Goal: Feedback & Contribution: Submit feedback/report problem

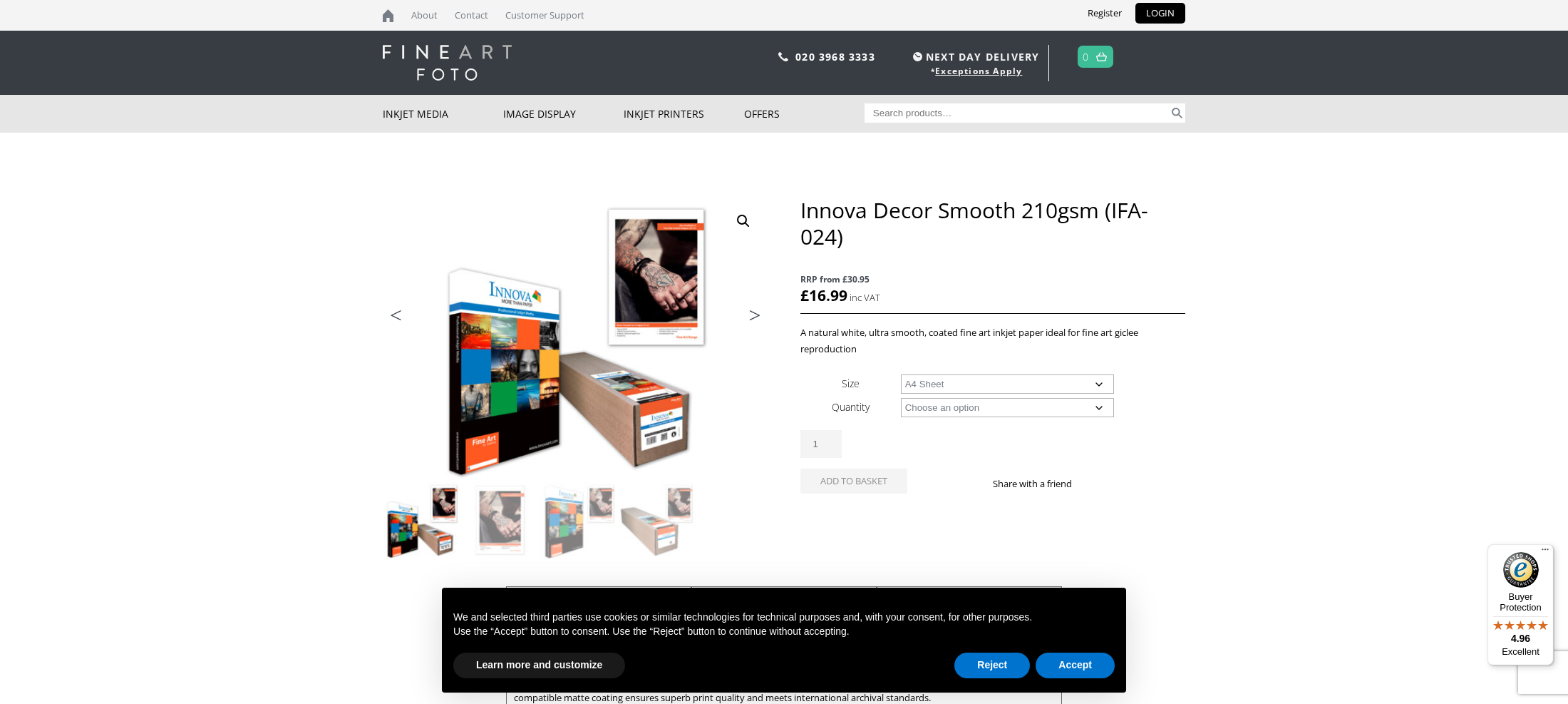
select select "a4-sheet"
click at [1053, 397] on td "Choose an option 25 Sheets Clear" at bounding box center [1043, 407] width 284 height 23
select select "25-sheets"
select select "a4-sheet"
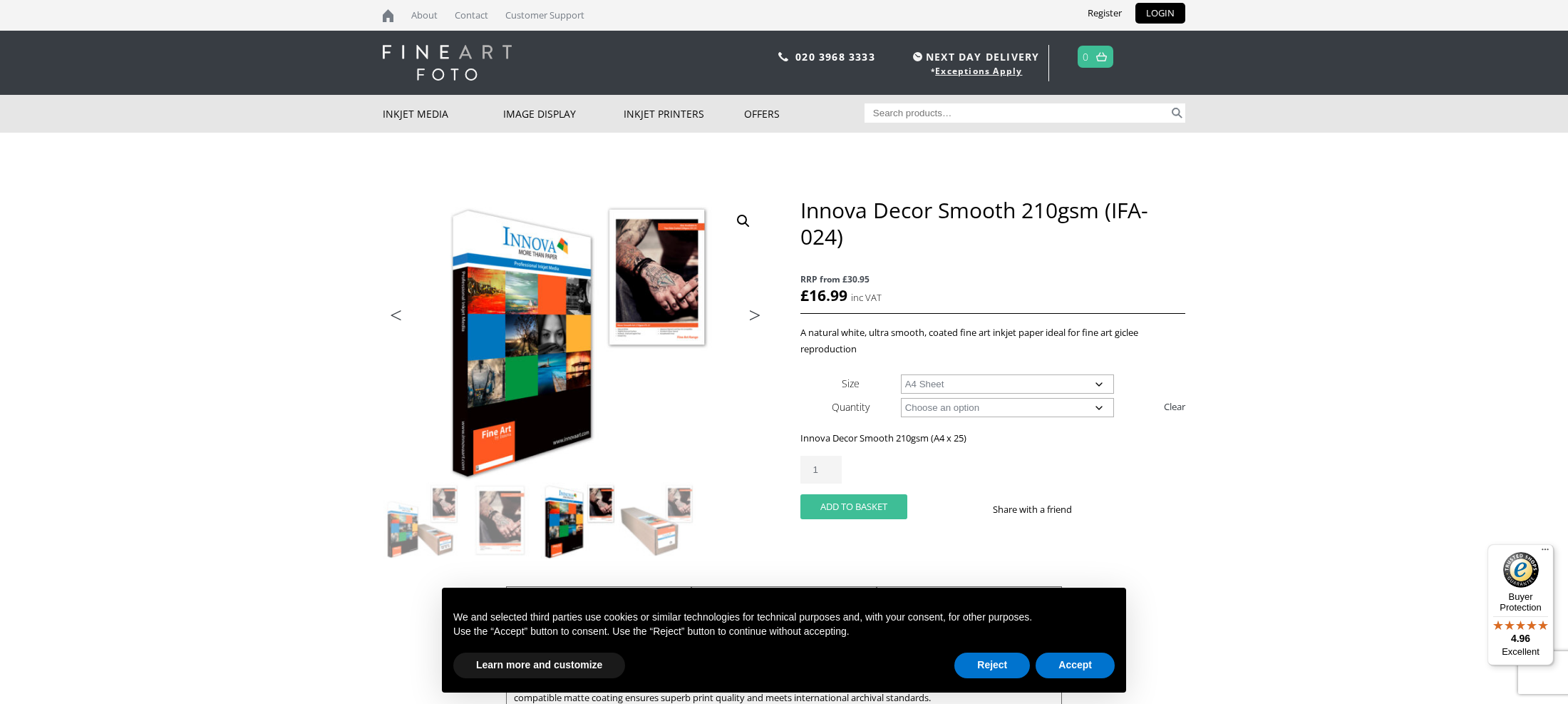
click at [846, 502] on button "Add to basket" at bounding box center [853, 506] width 107 height 25
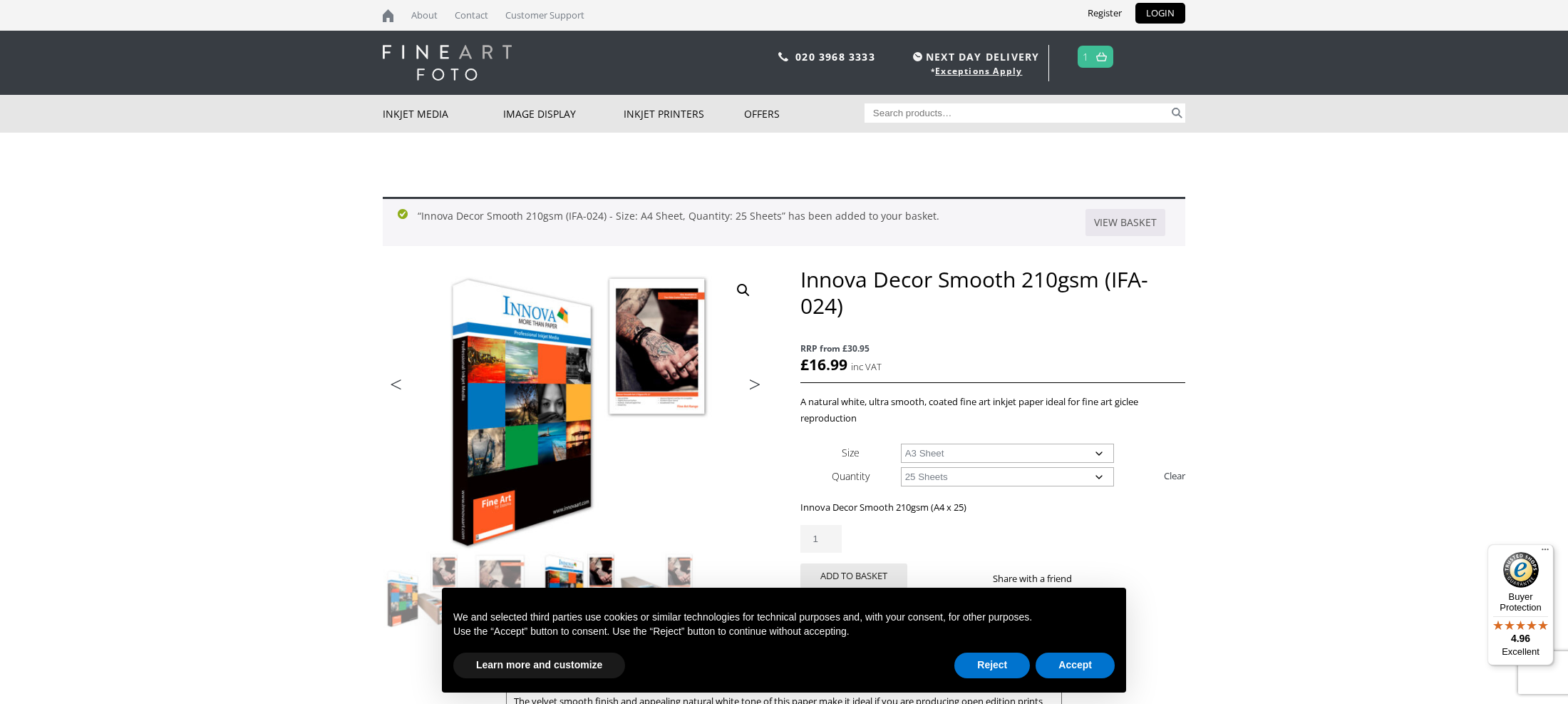
select select "a3-sheet"
click option "25 Sheets" at bounding box center [0, 0] width 0 height 0
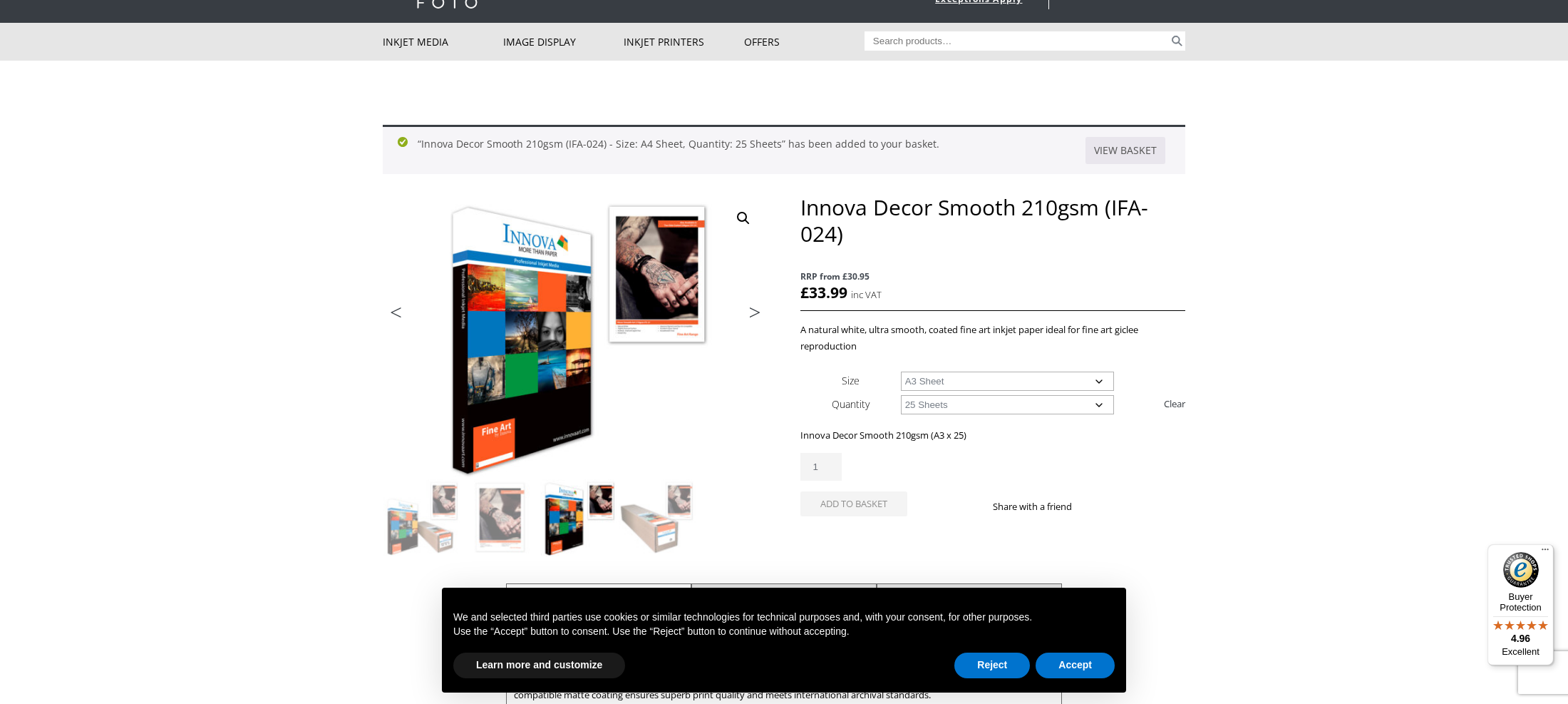
scroll to position [72, 0]
click at [998, 652] on div "Reject Accept" at bounding box center [1035, 665] width 161 height 31
click at [998, 665] on button "Reject" at bounding box center [992, 665] width 76 height 26
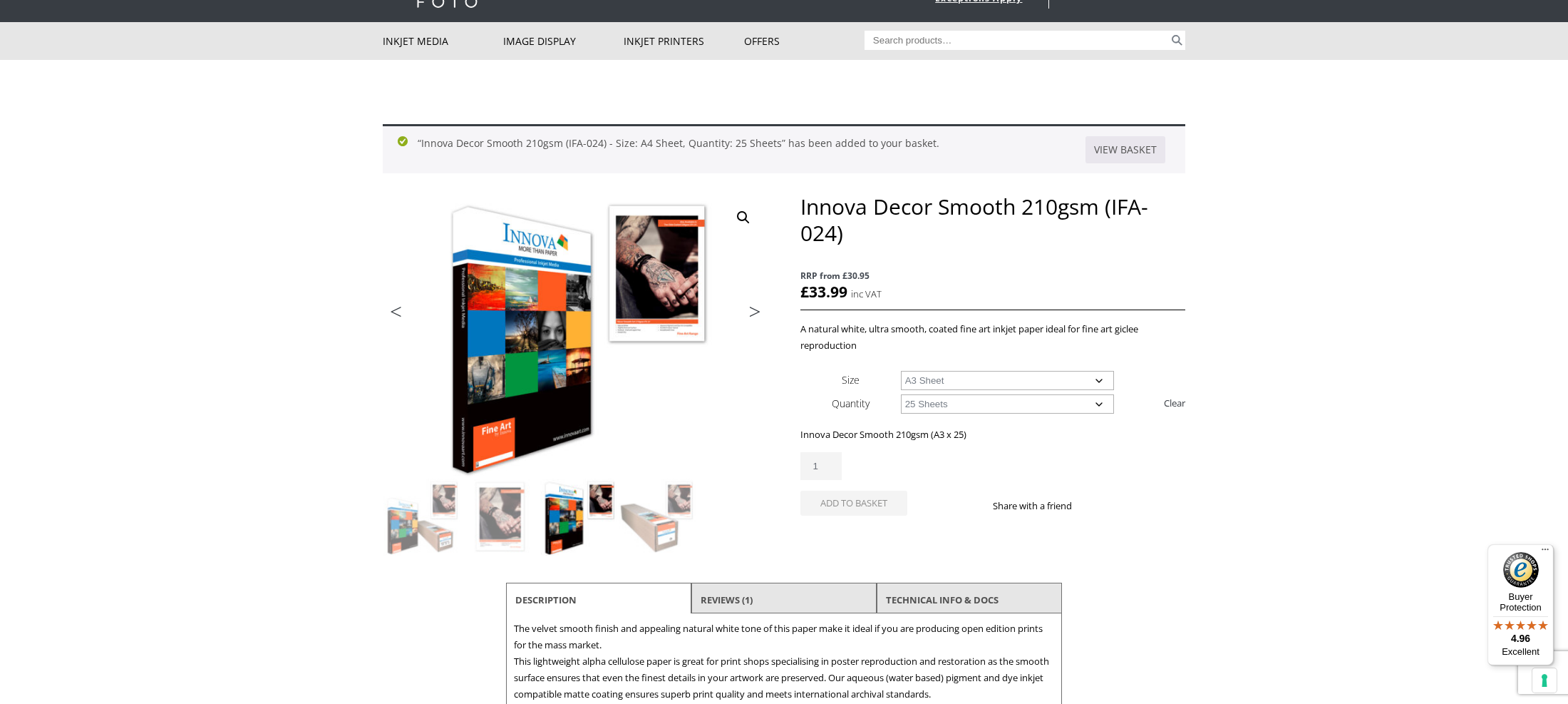
click at [958, 517] on div "Innova Decor Smooth 210gsm (IFA-024) quantity 1 Add to basket Share with a frie…" at bounding box center [992, 489] width 385 height 74
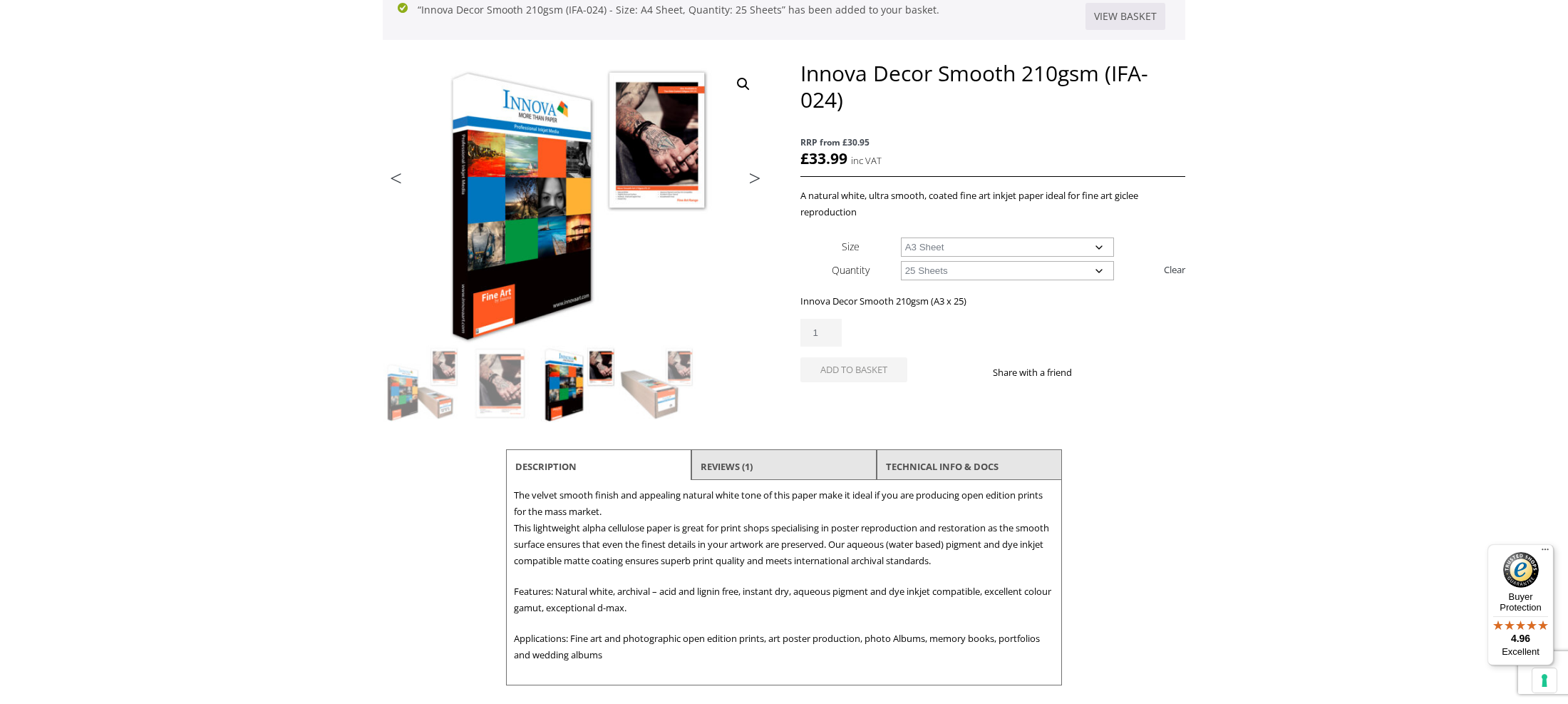
scroll to position [209, 0]
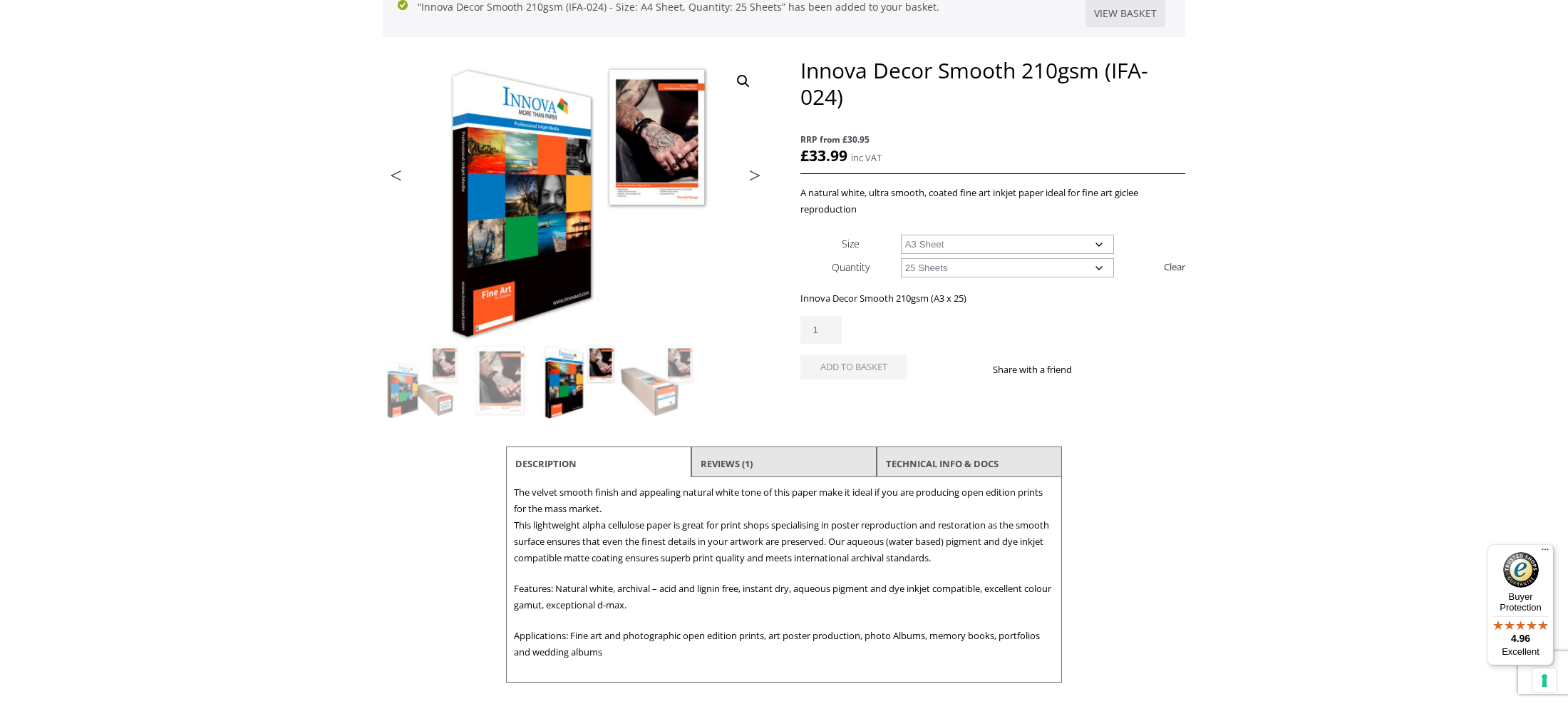
click option "25 Sheets" at bounding box center [0, 0] width 0 height 0
click at [831, 375] on button "Add to basket" at bounding box center [853, 366] width 107 height 25
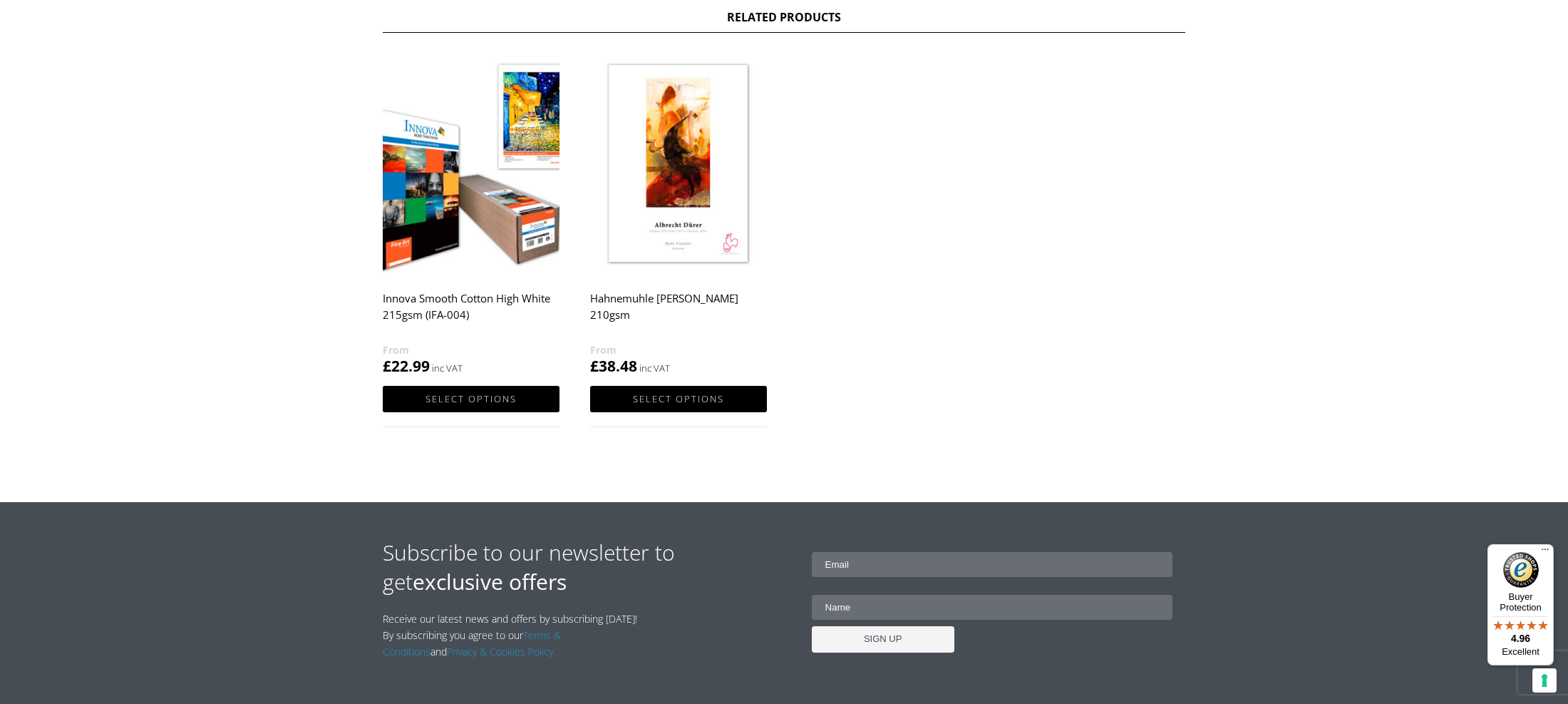
scroll to position [1145, 0]
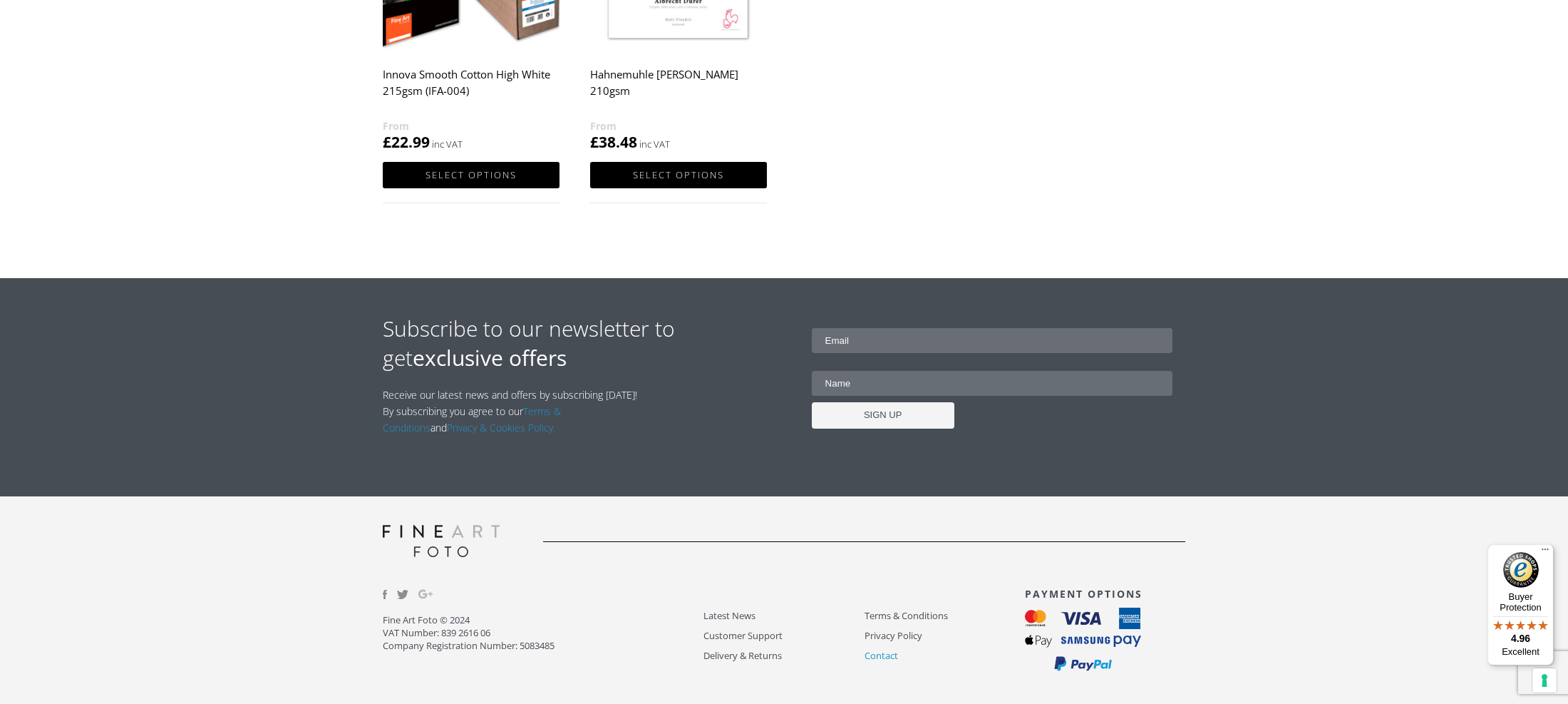
click at [894, 658] on link "Contact" at bounding box center [945, 656] width 161 height 16
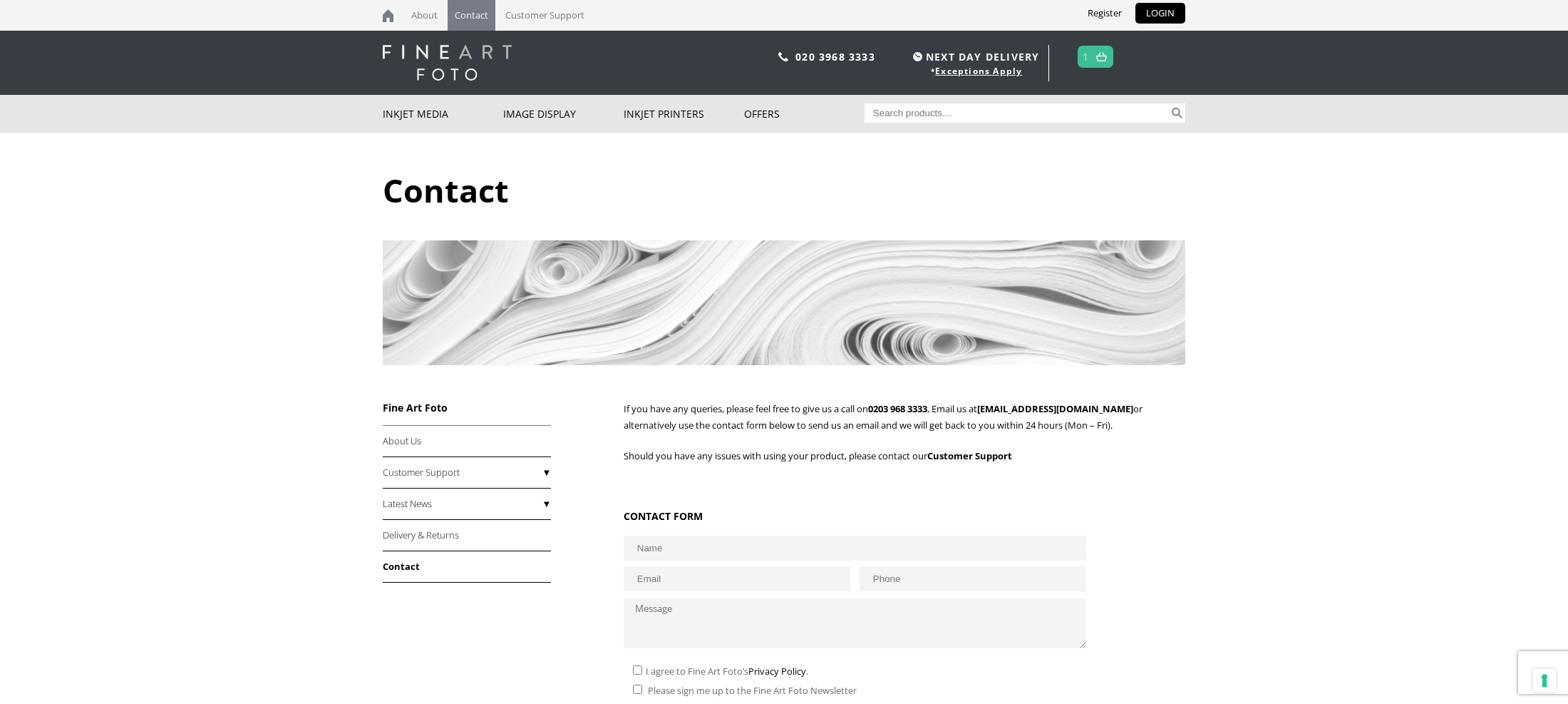
click at [749, 550] on input "text" at bounding box center [855, 547] width 463 height 25
type input "Lela Harris"
type input "lela@doodlelovedesigns.co.uk"
type input "07967020761"
click at [767, 628] on textarea at bounding box center [855, 623] width 463 height 50
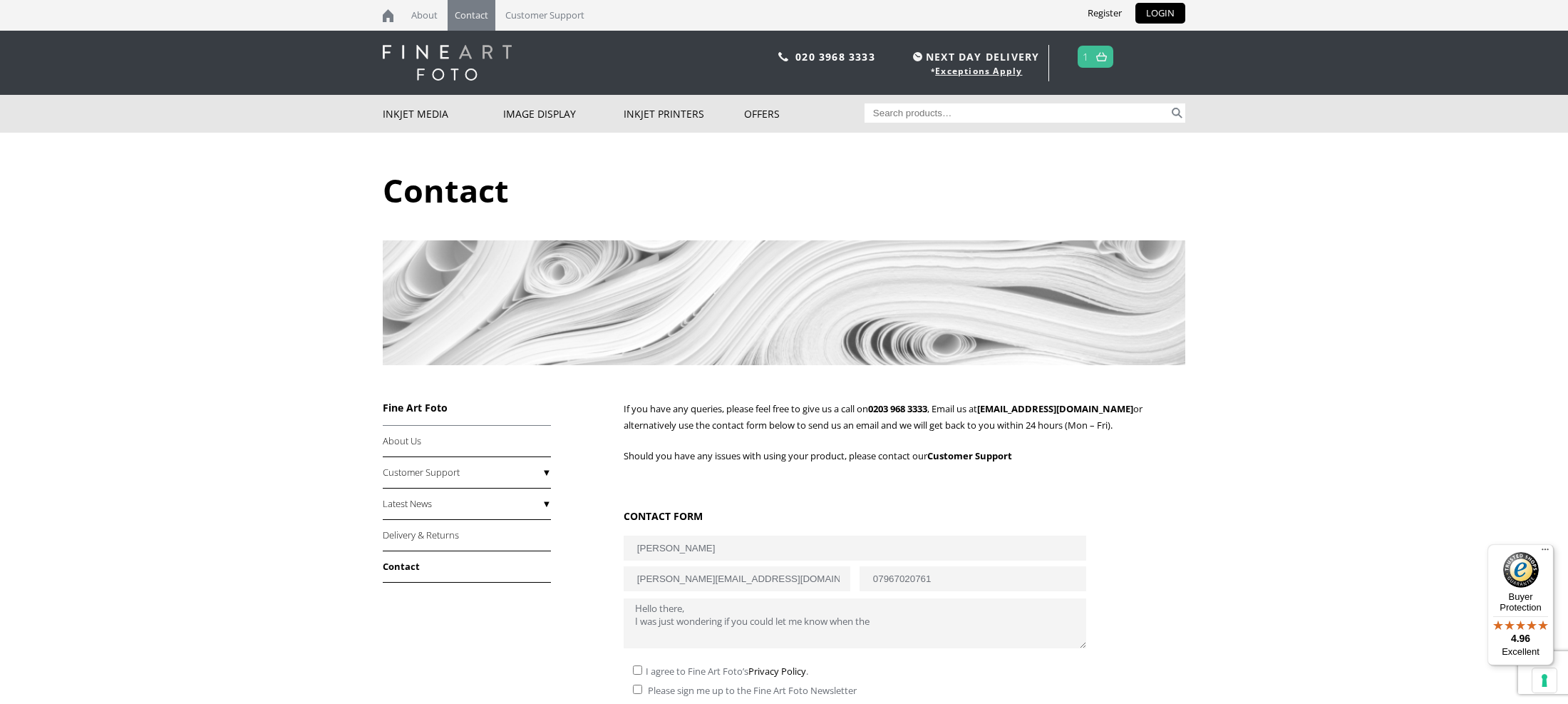
type textarea "Hello there, I was just wondering if you could let me know when the"
click at [958, 581] on input "07967020761" at bounding box center [973, 578] width 227 height 25
click at [958, 580] on input "07967020761" at bounding box center [973, 578] width 227 height 25
click at [958, 581] on input "07967020761" at bounding box center [973, 578] width 227 height 25
click at [925, 628] on textarea "Hello there, I was just wondering if you could let me know when the" at bounding box center [855, 623] width 463 height 50
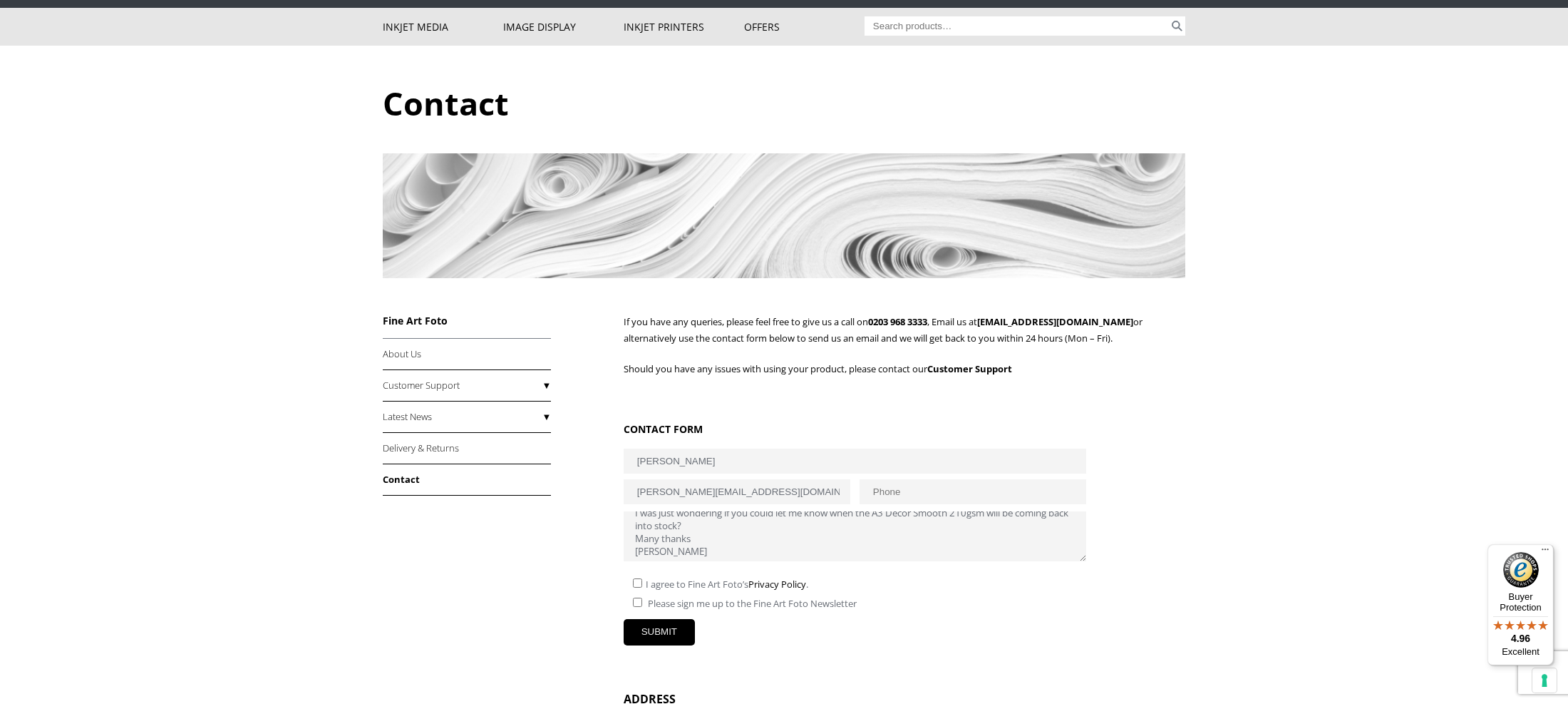
scroll to position [88, 0]
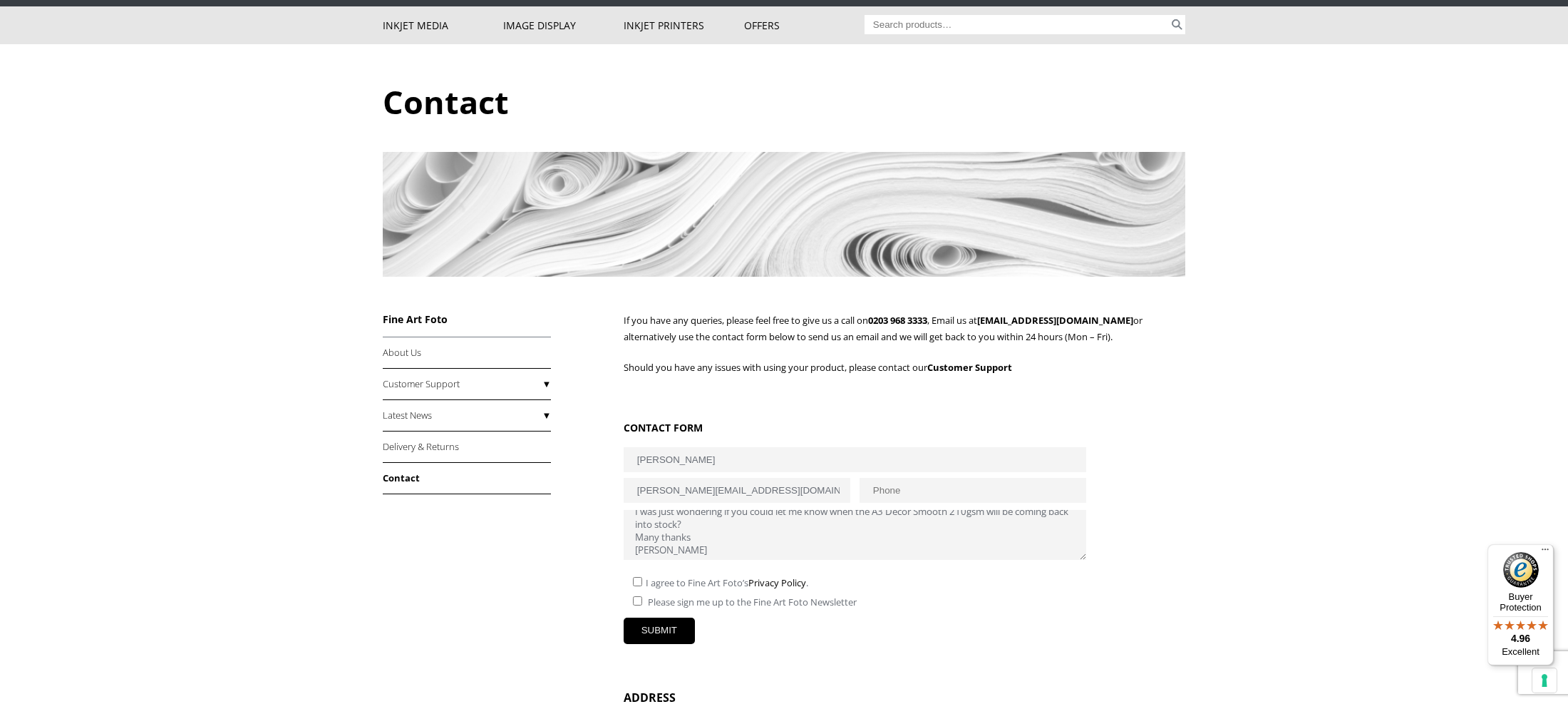
type textarea "Hello there, I was just wondering if you could let me know when the A3 Decor Sm…"
click at [634, 585] on input"] "checkbox" at bounding box center [638, 582] width 10 height 10
checkbox input"] "true"
click at [641, 632] on input "SUBMIT" at bounding box center [659, 630] width 71 height 27
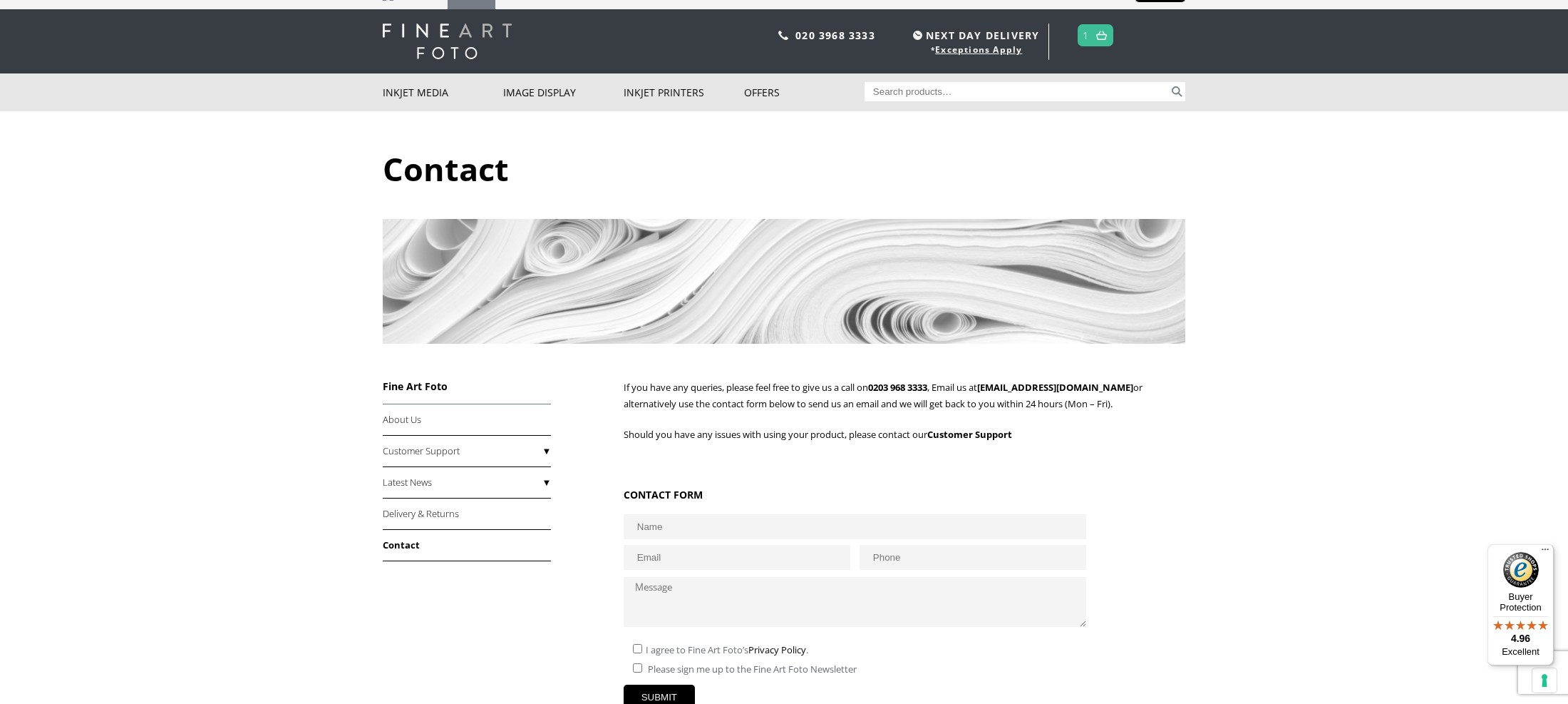
scroll to position [1, 0]
